Goal: Task Accomplishment & Management: Complete application form

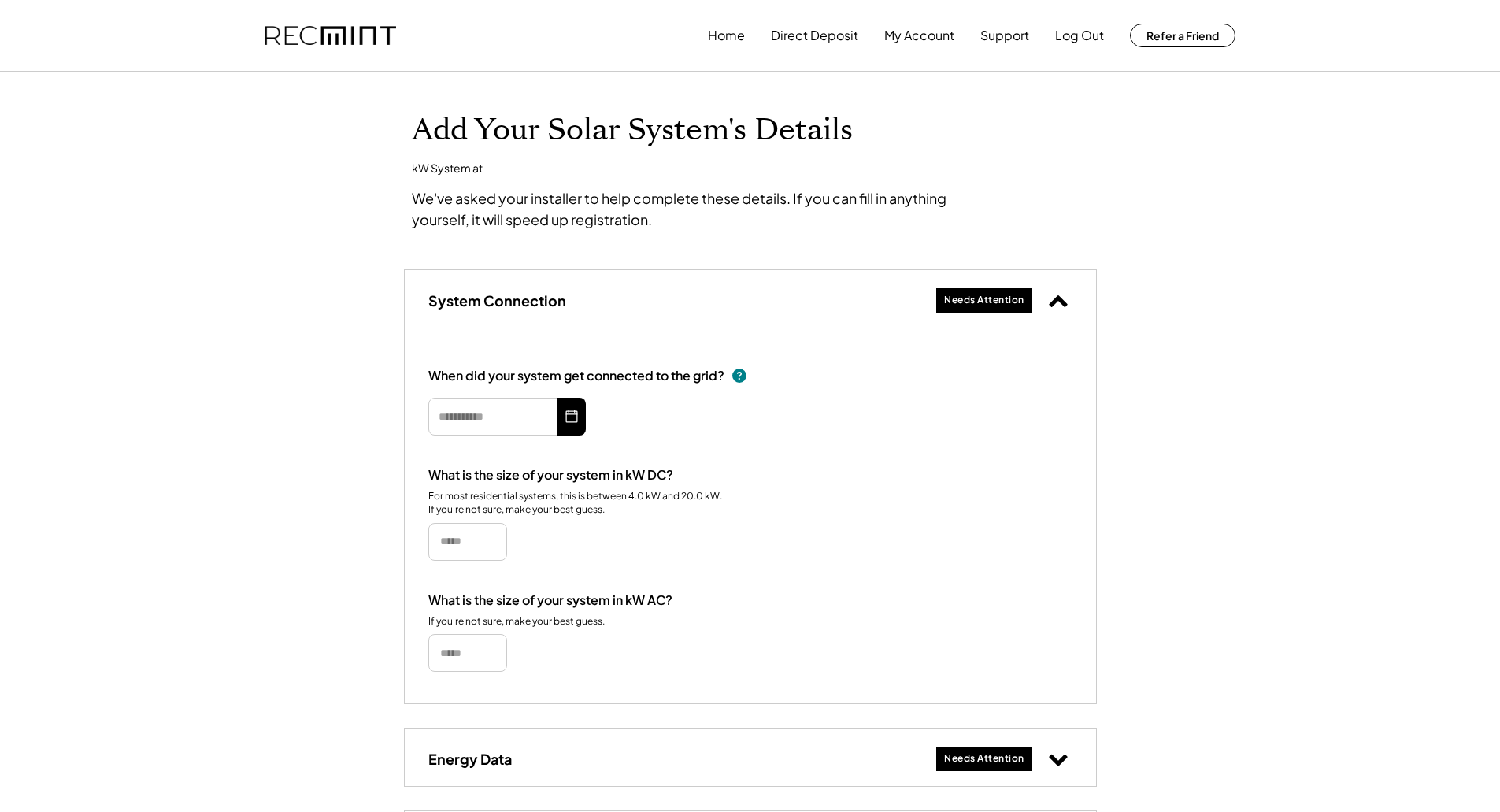
type input "*********"
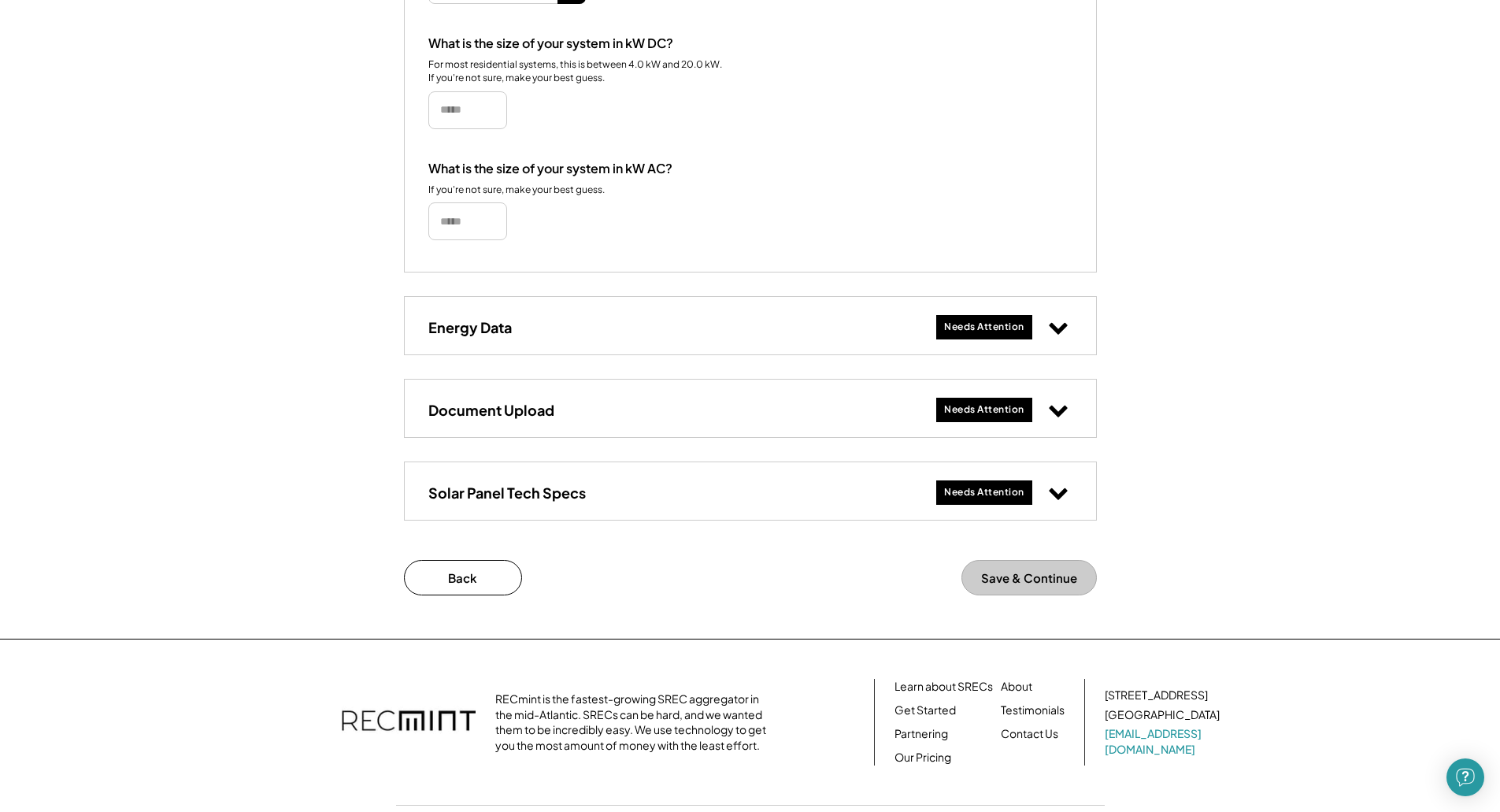
scroll to position [472, 0]
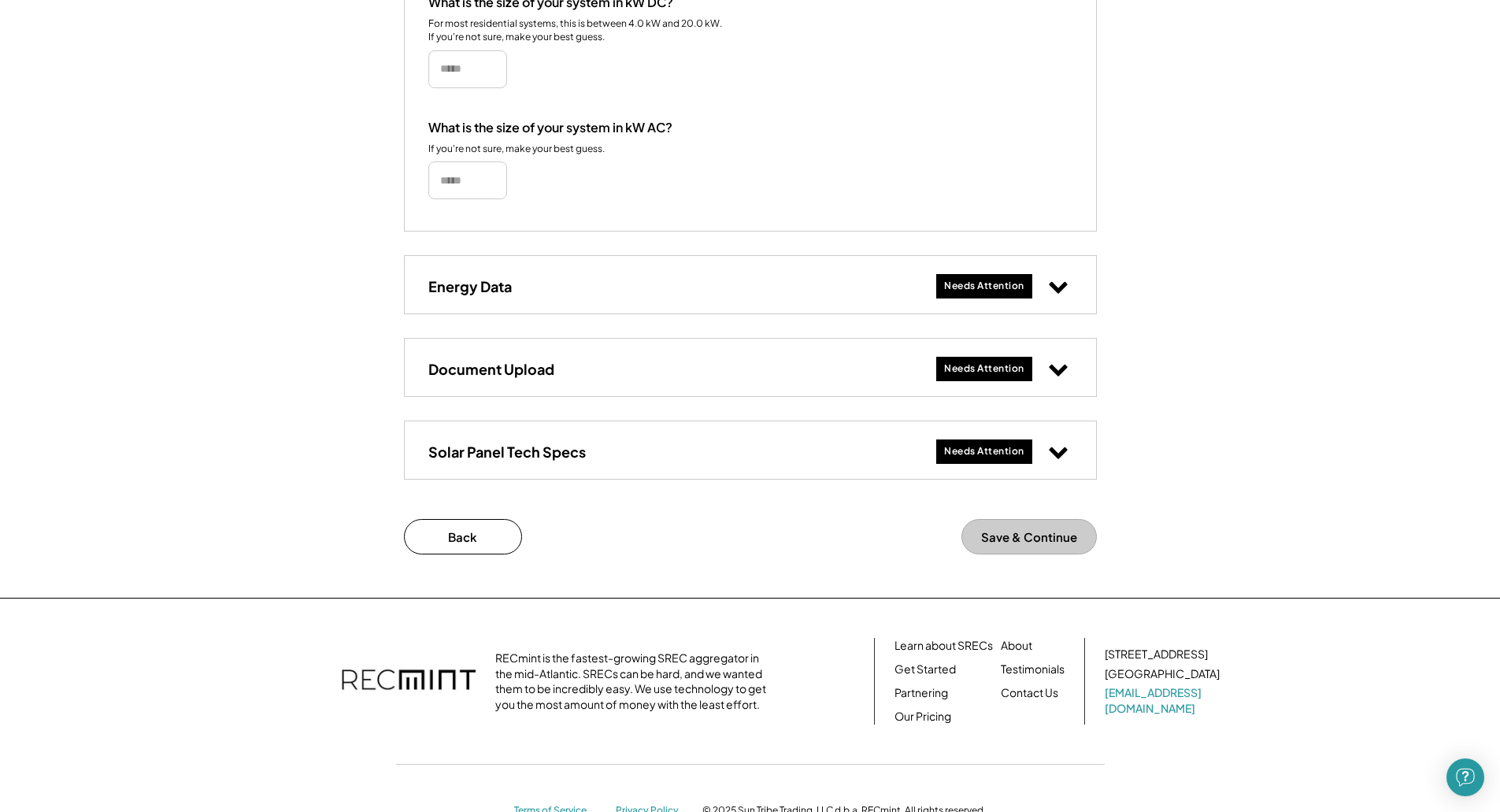
click at [1063, 283] on icon at bounding box center [1058, 286] width 20 height 20
select select "**********"
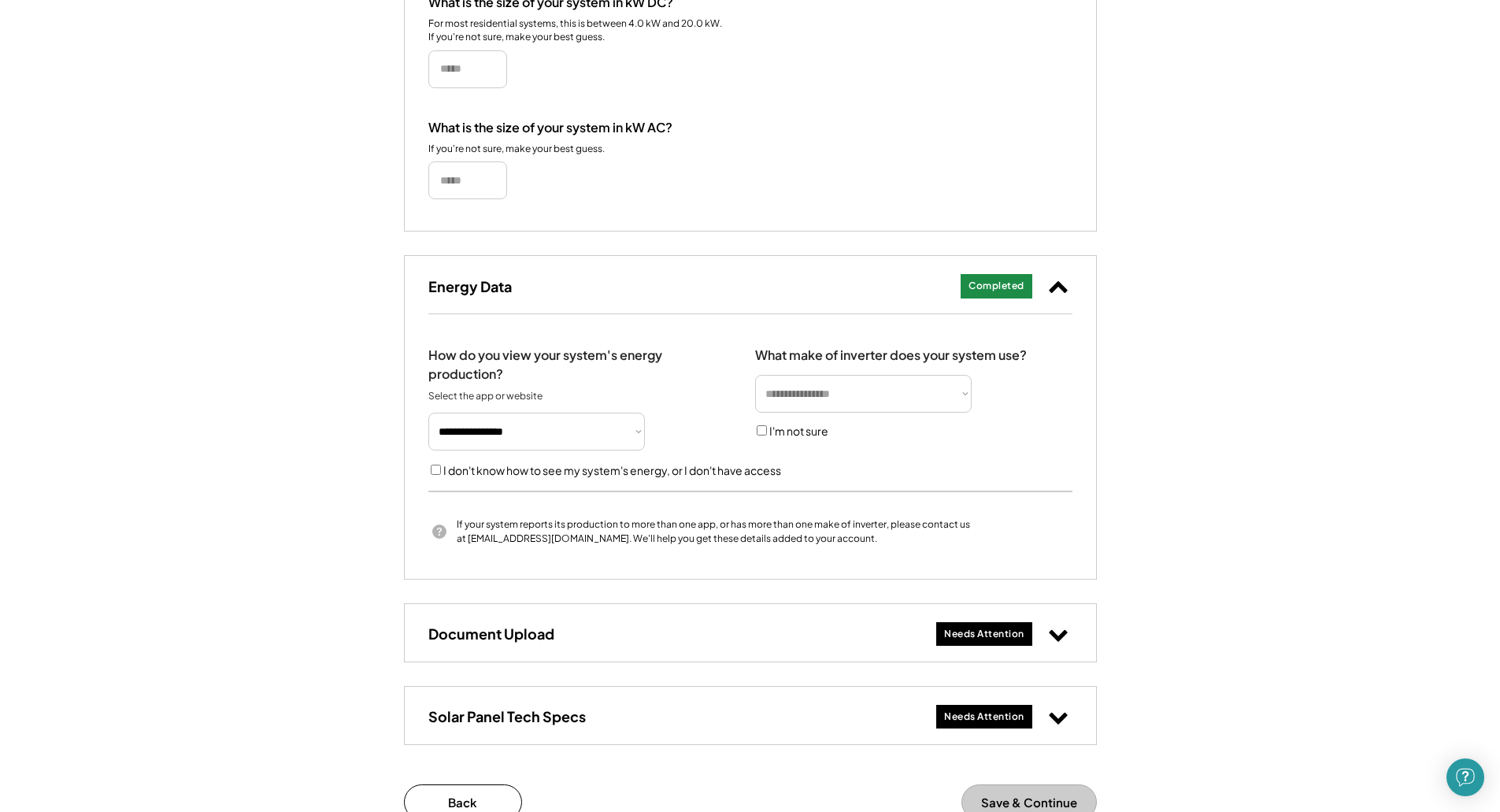
click at [1185, 477] on div "**********" at bounding box center [750, 232] width 1500 height 1263
click at [961, 630] on div "Needs Attention" at bounding box center [984, 634] width 81 height 13
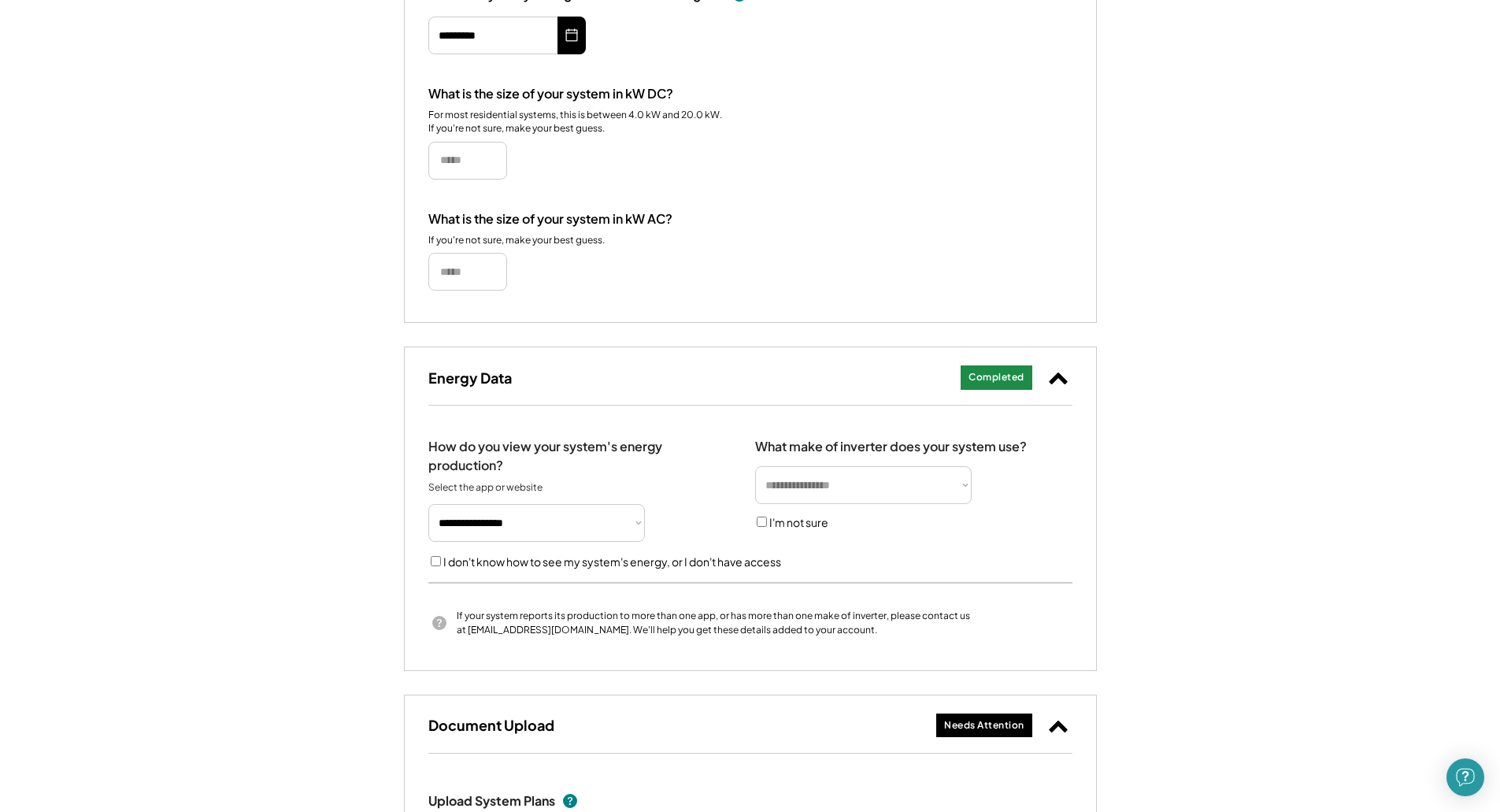
scroll to position [393, 0]
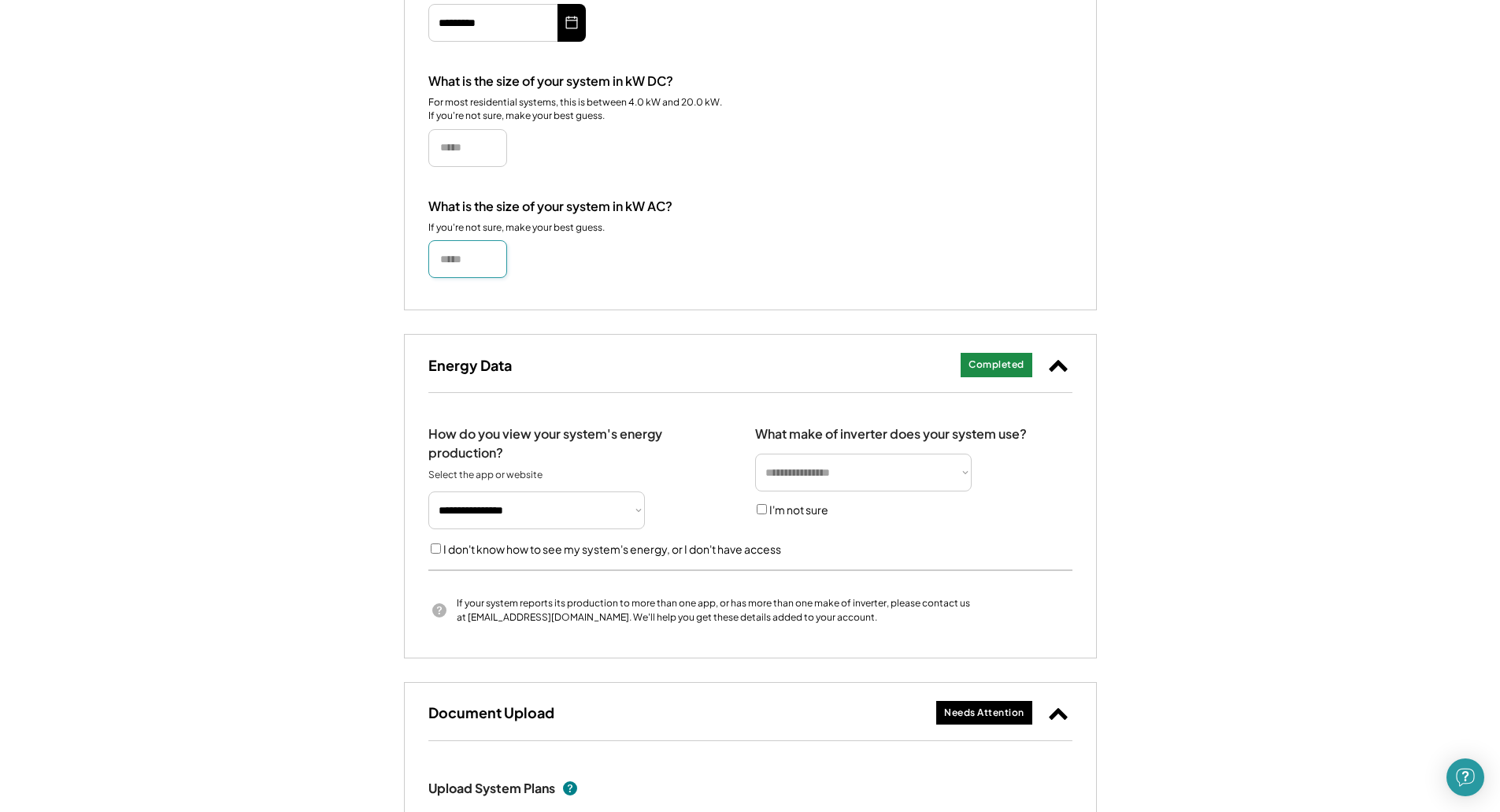
click at [468, 263] on input "input" at bounding box center [468, 258] width 79 height 38
type input "****"
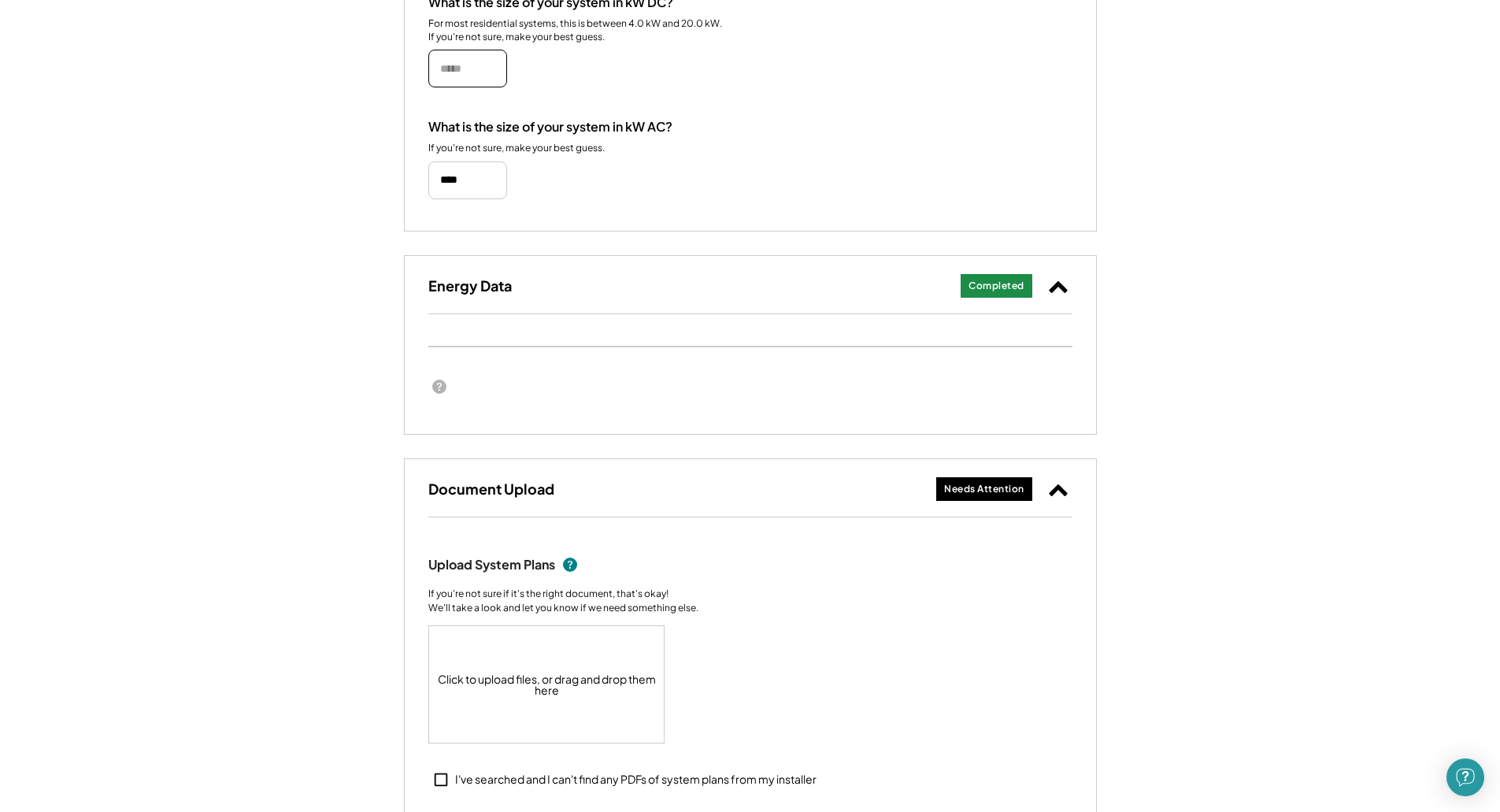
scroll to position [315, 0]
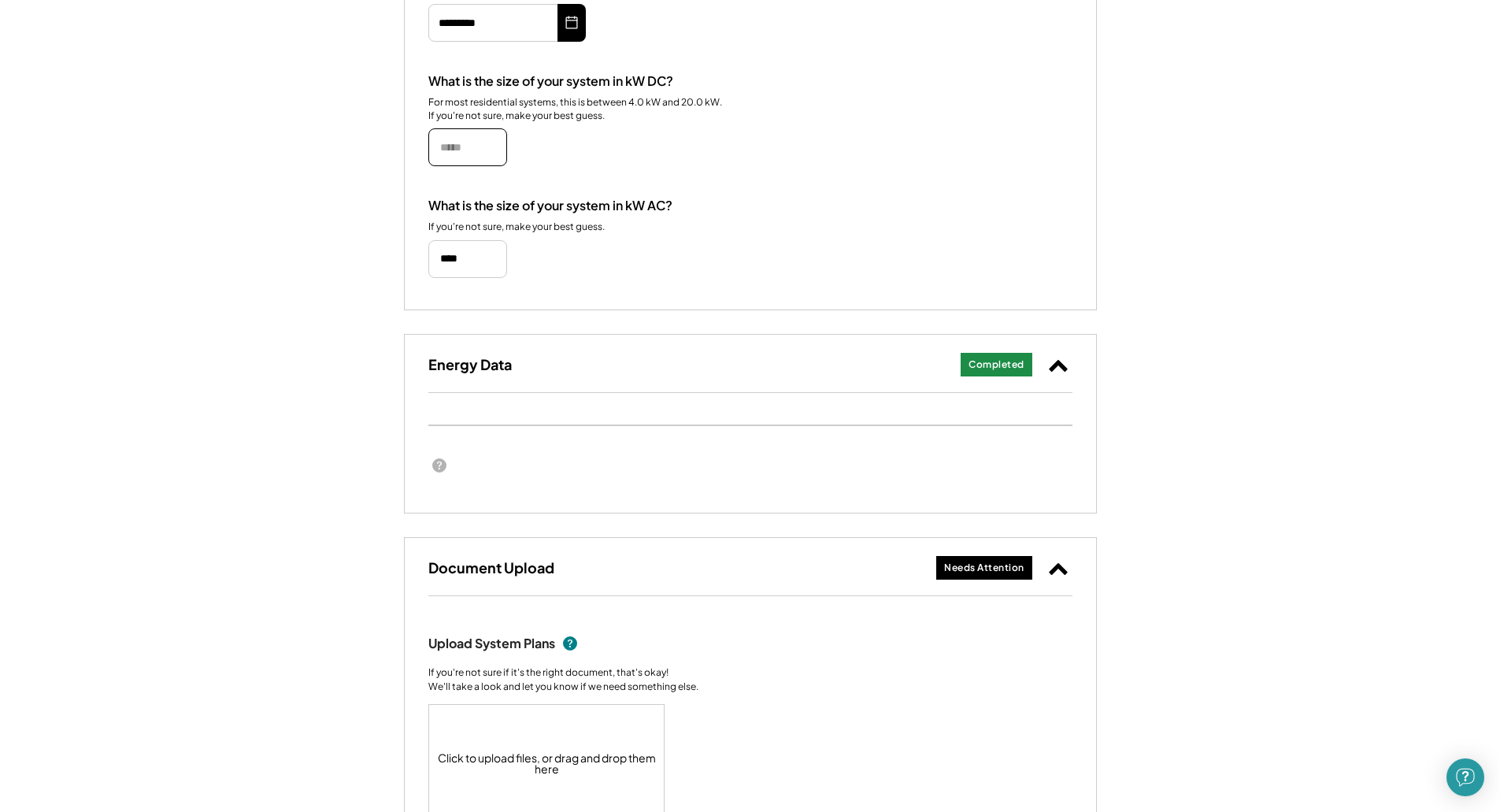
click at [685, 258] on div "What is the size of your system in kW AC? If you're not sure, make your best gu…" at bounding box center [751, 238] width 644 height 81
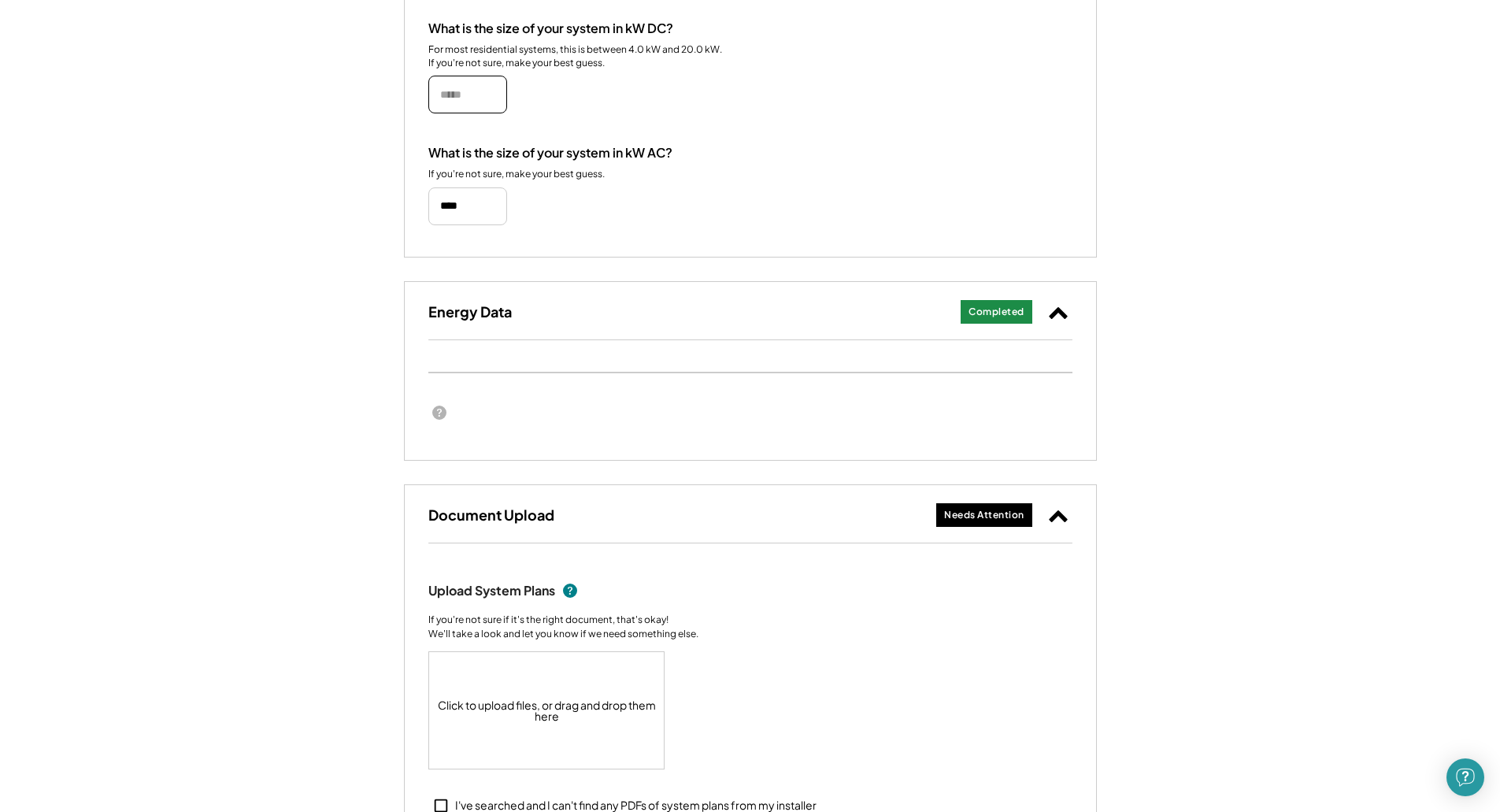
scroll to position [393, 0]
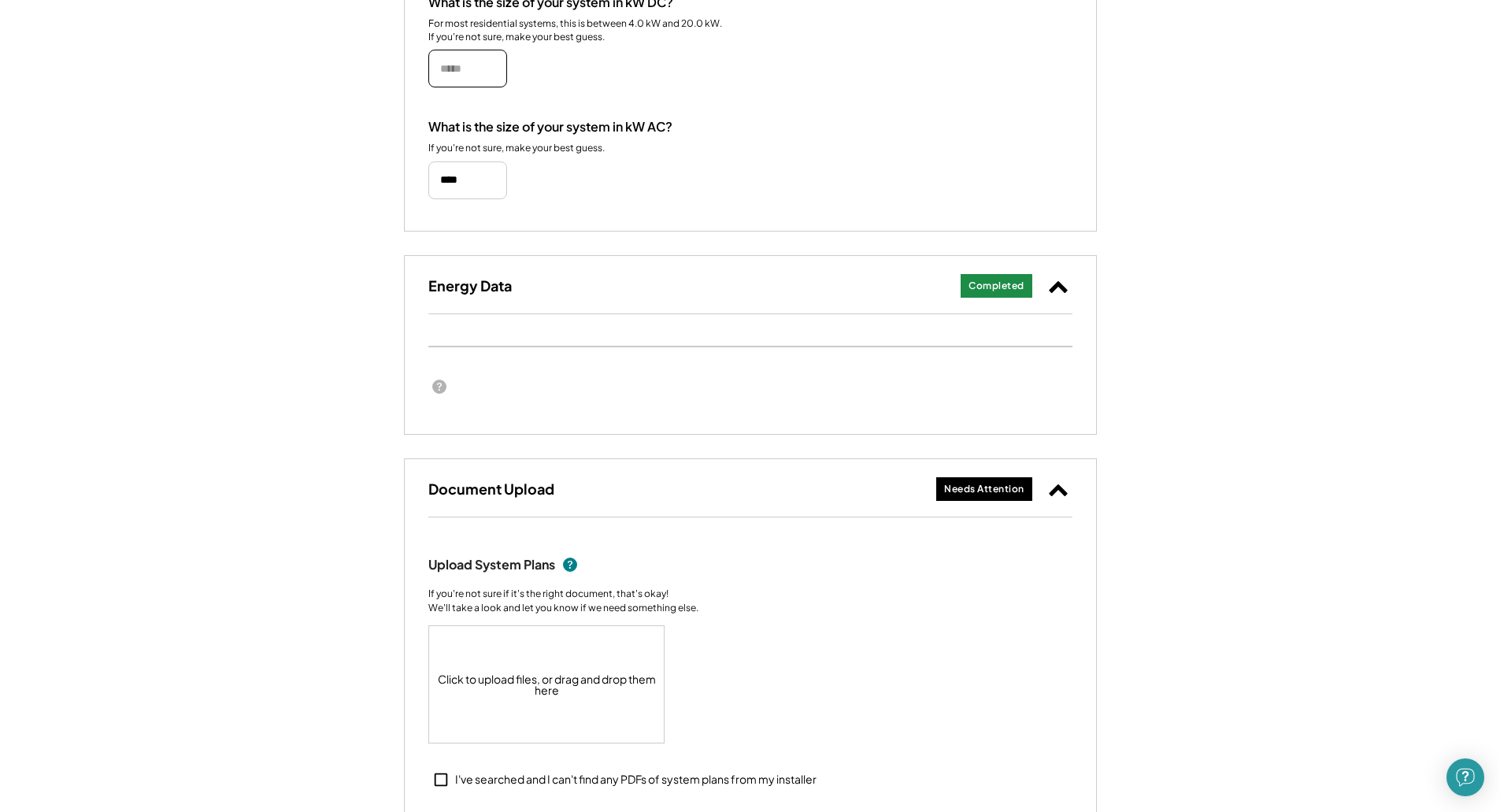
click at [1000, 289] on div "Completed" at bounding box center [997, 286] width 56 height 13
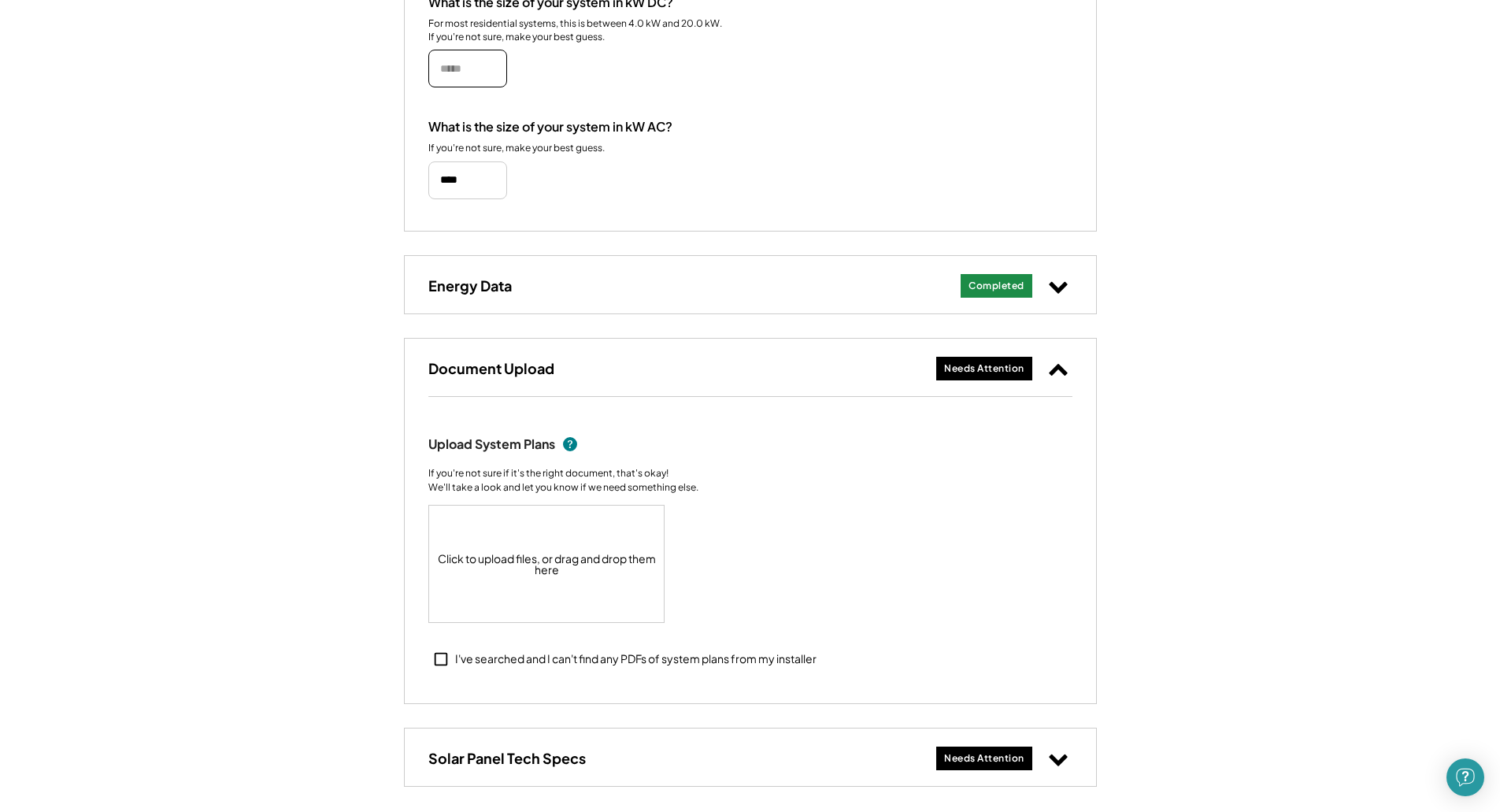
click at [904, 298] on div "Energy Data Completed Needs Attention" at bounding box center [750, 284] width 691 height 58
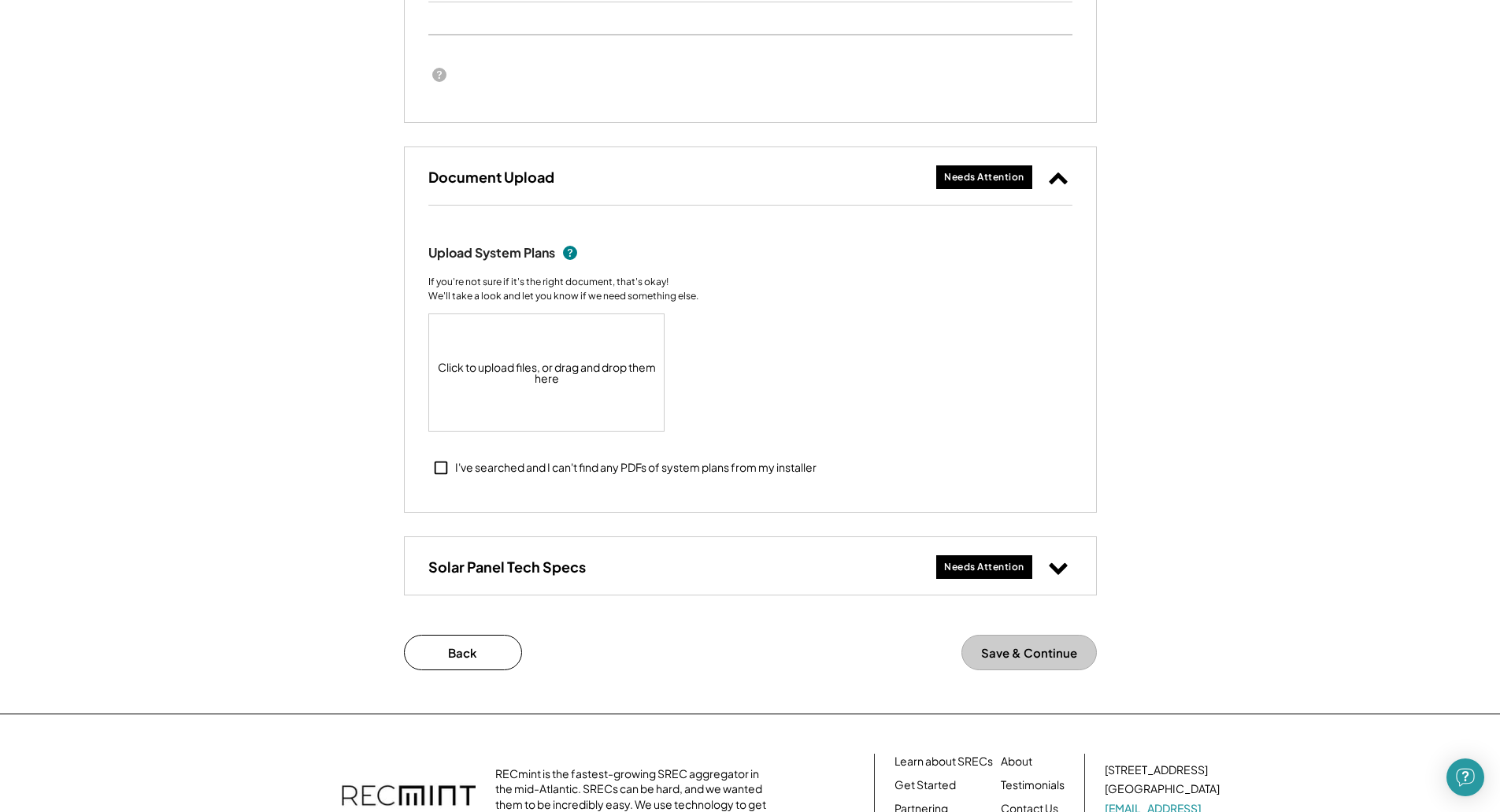
scroll to position [709, 0]
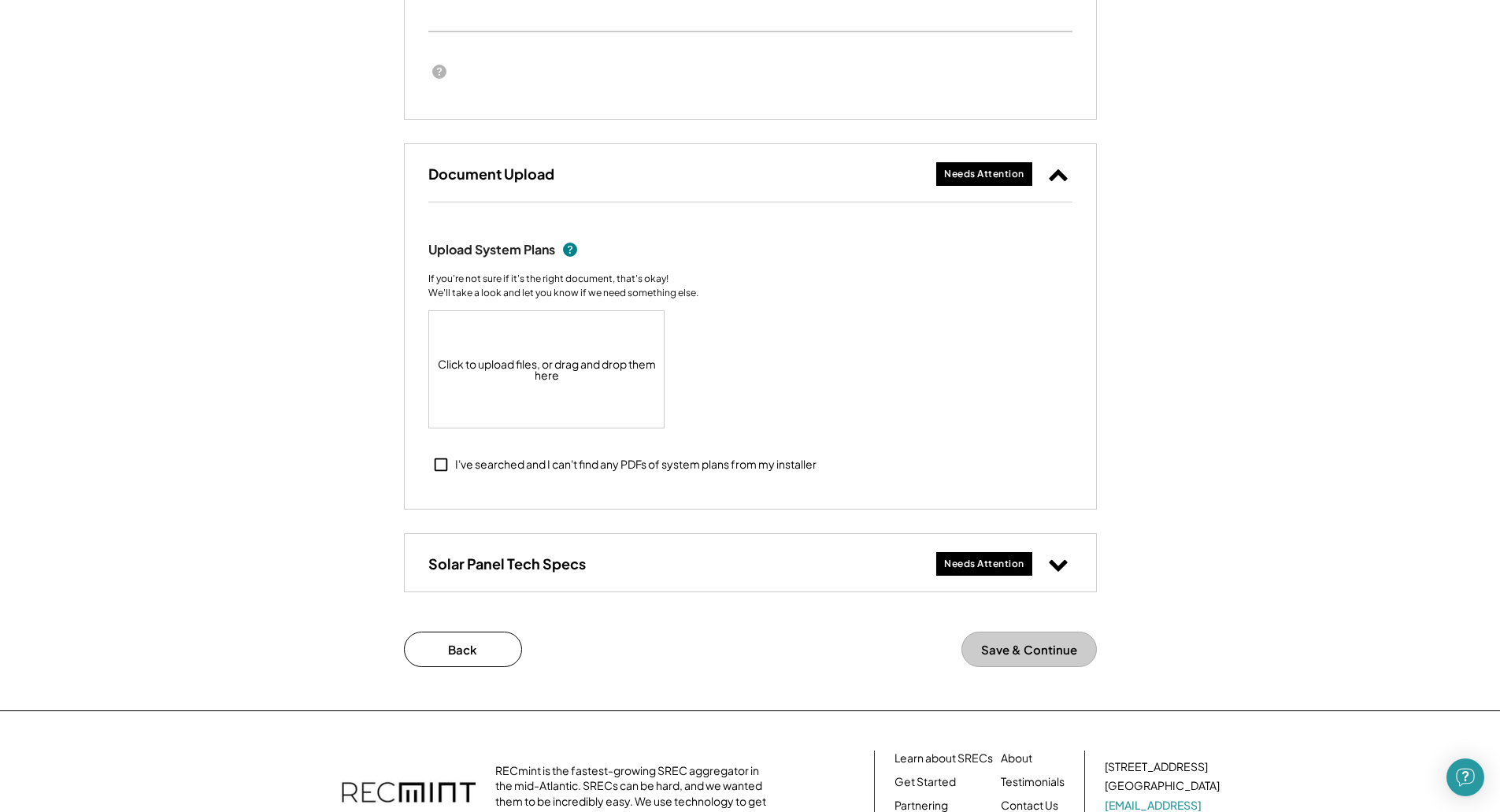
click at [845, 590] on div "Solar Panel Tech Specs Needs Attention" at bounding box center [750, 562] width 691 height 58
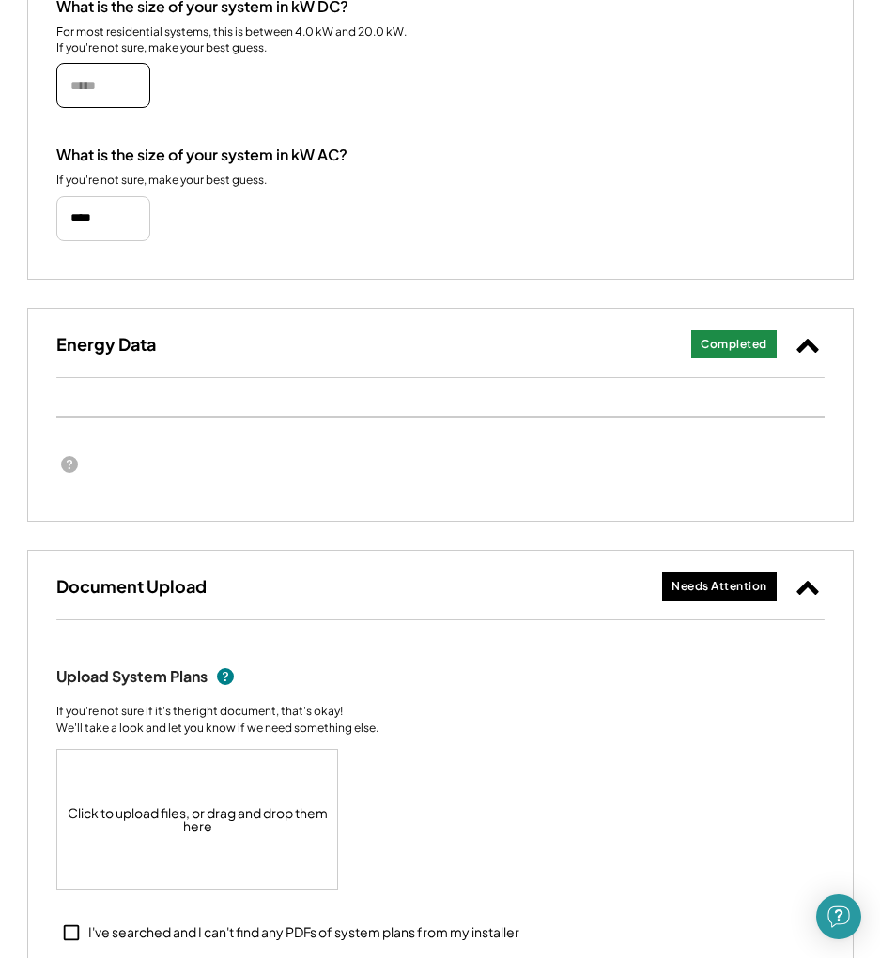
scroll to position [469, 0]
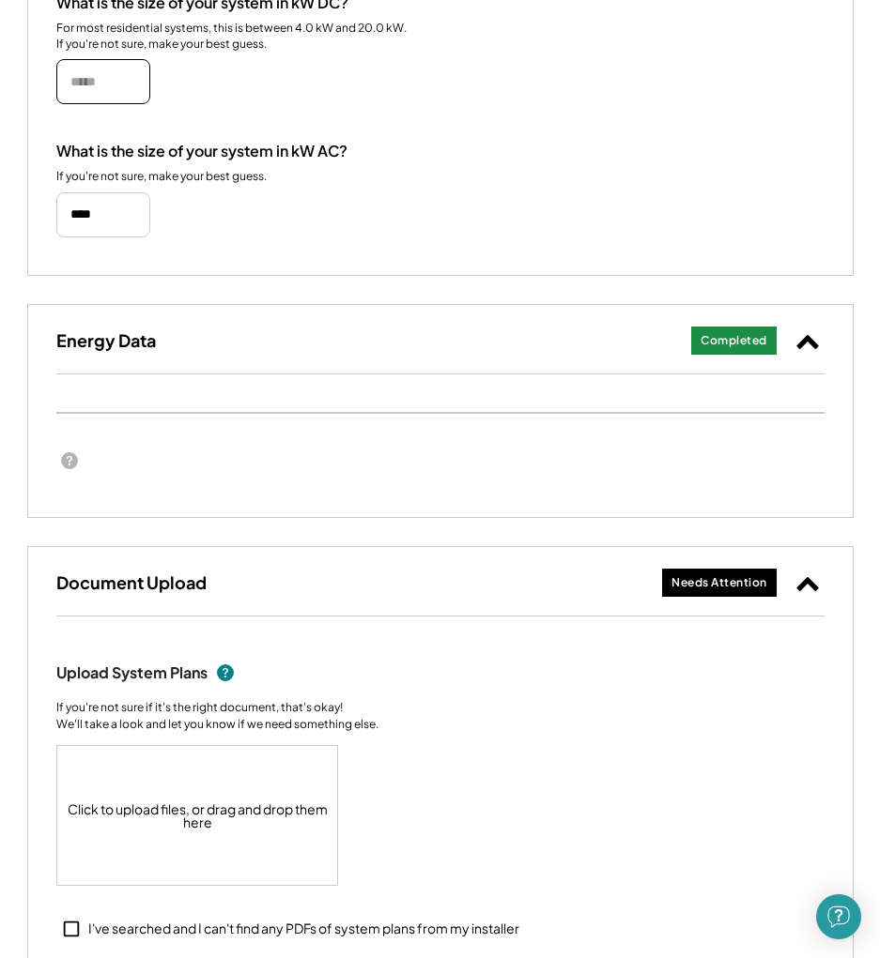
click at [797, 345] on use at bounding box center [807, 342] width 22 height 14
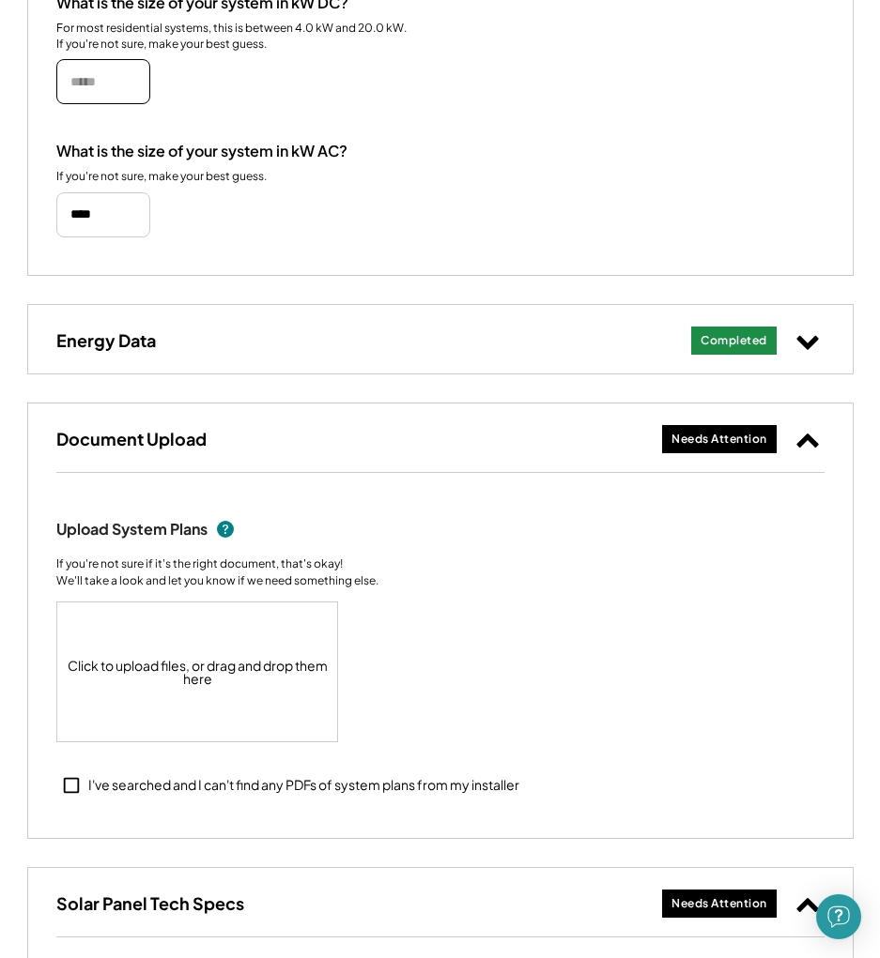
click at [805, 347] on use at bounding box center [807, 343] width 22 height 14
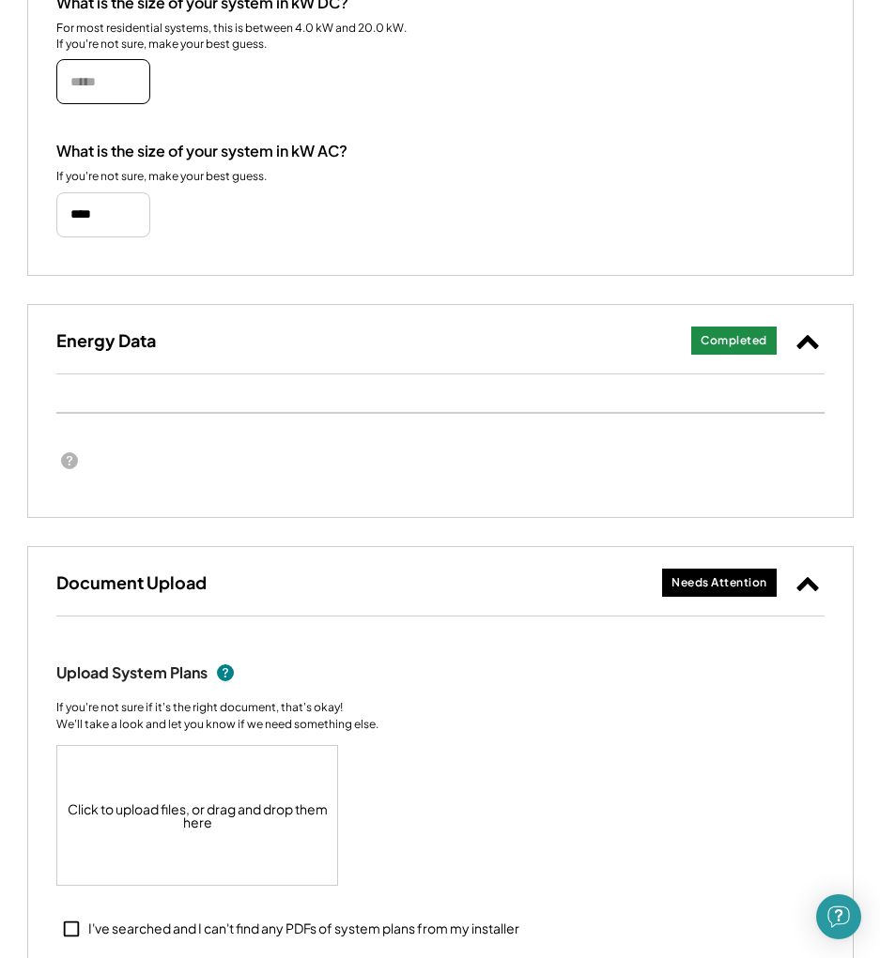
click at [651, 451] on div at bounding box center [440, 461] width 768 height 38
click at [72, 458] on use at bounding box center [69, 460] width 17 height 17
click at [67, 462] on use at bounding box center [69, 460] width 17 height 17
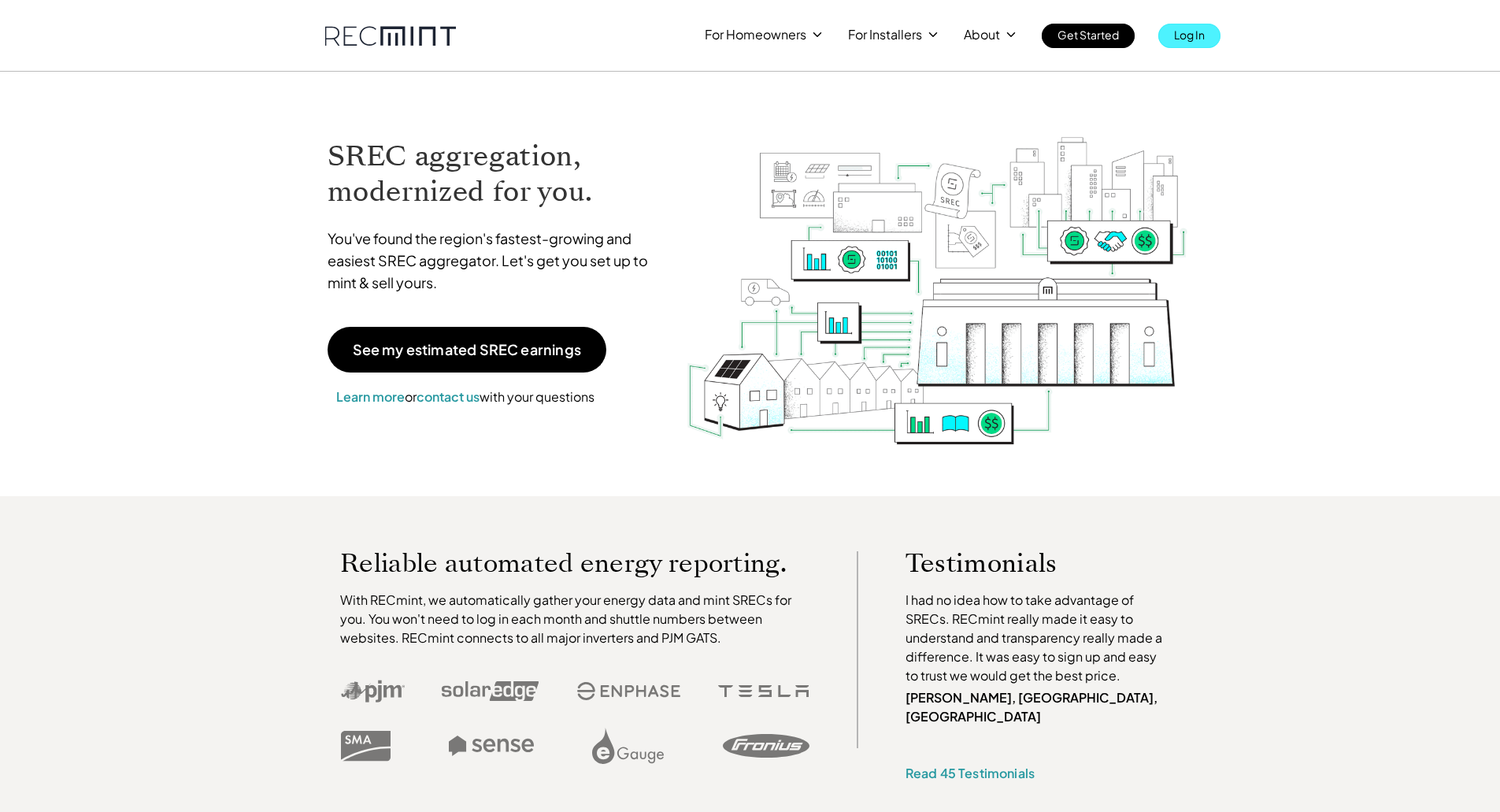
click at [1191, 32] on p "Log In" at bounding box center [1190, 34] width 31 height 22
click at [1193, 35] on p "Log In" at bounding box center [1190, 34] width 31 height 22
